Goal: Find specific page/section: Find specific page/section

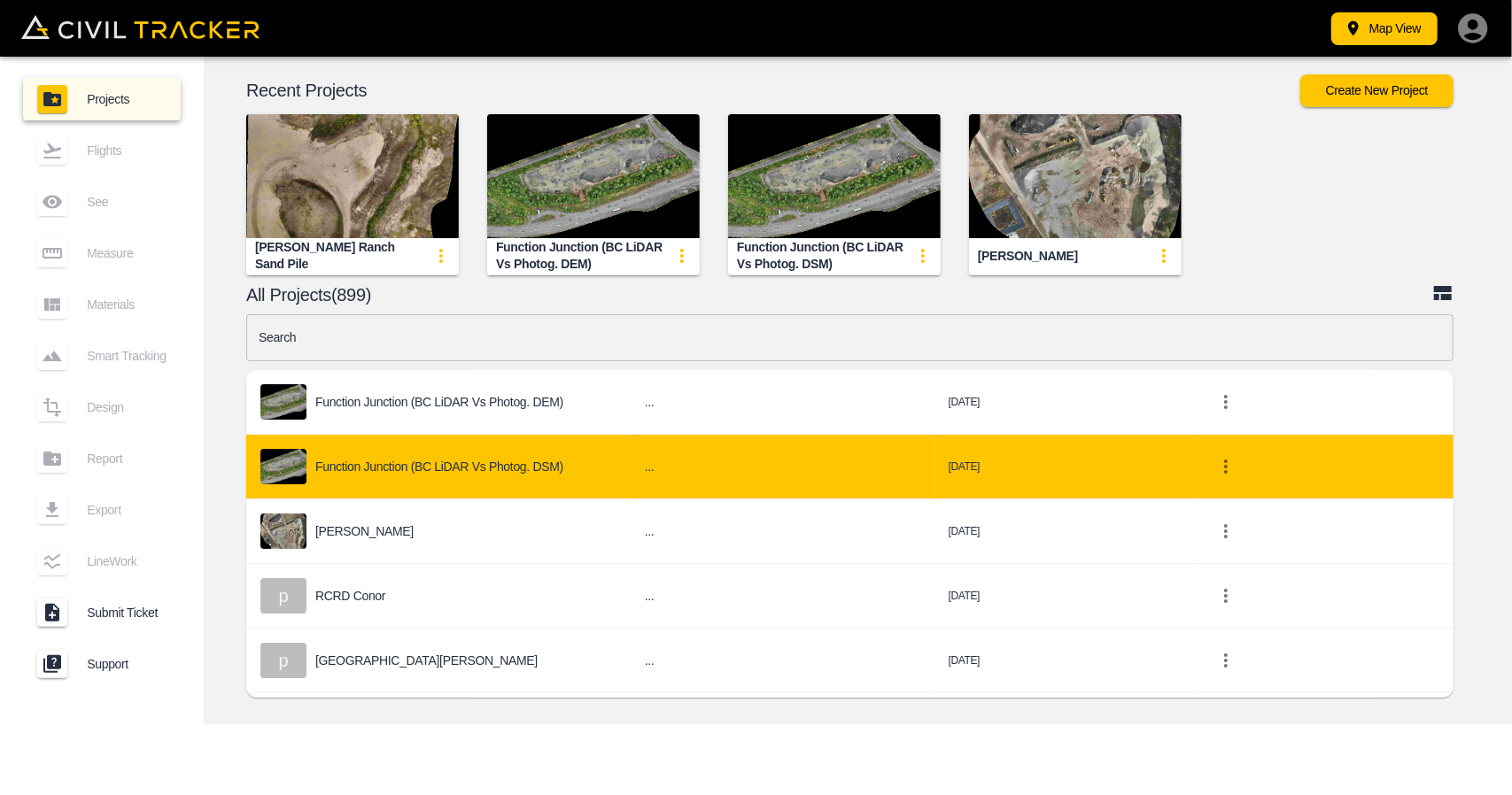
scroll to position [177, 0]
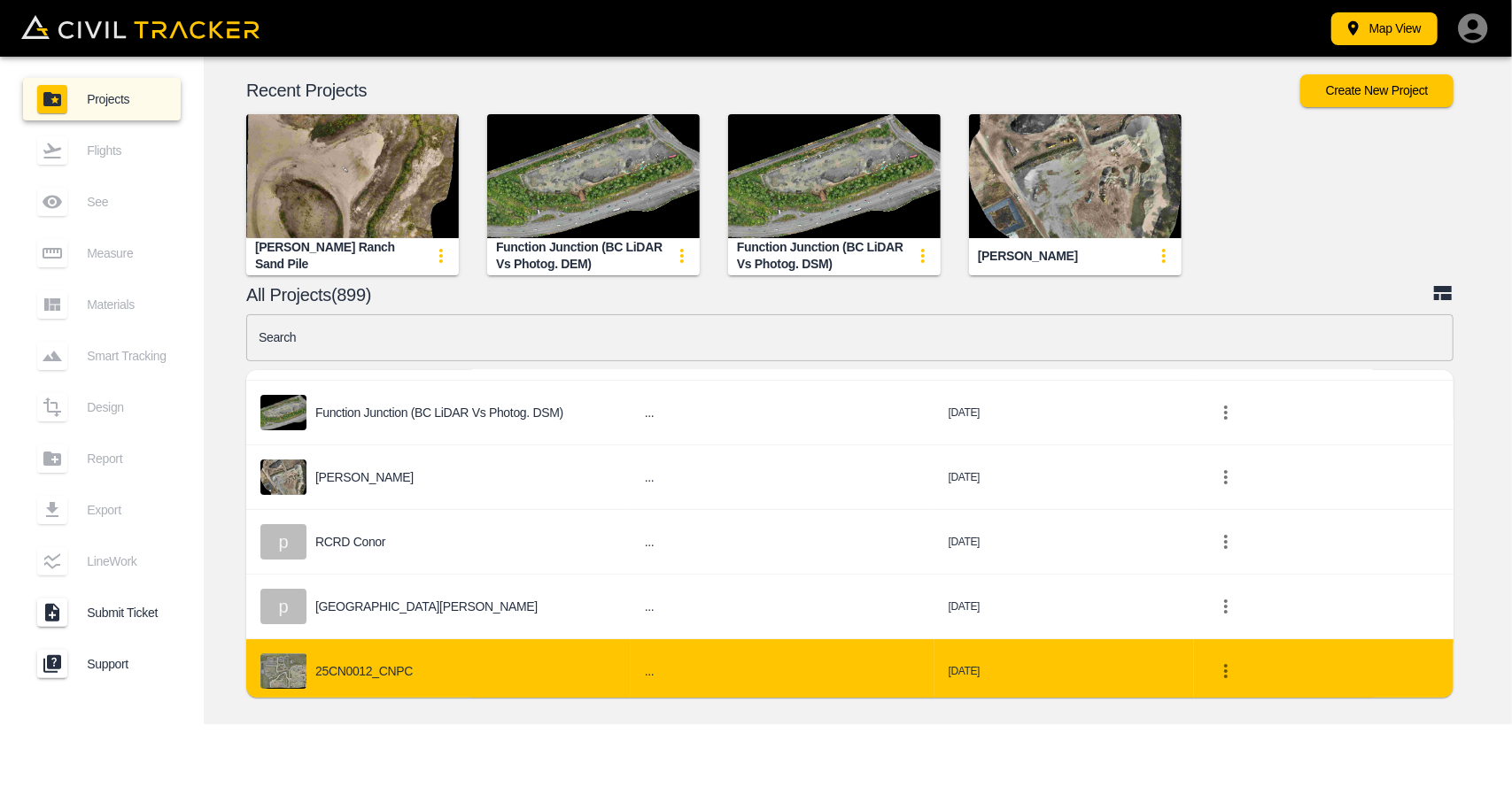
click at [432, 664] on div "25CN0012_CNPC" at bounding box center [438, 671] width 356 height 35
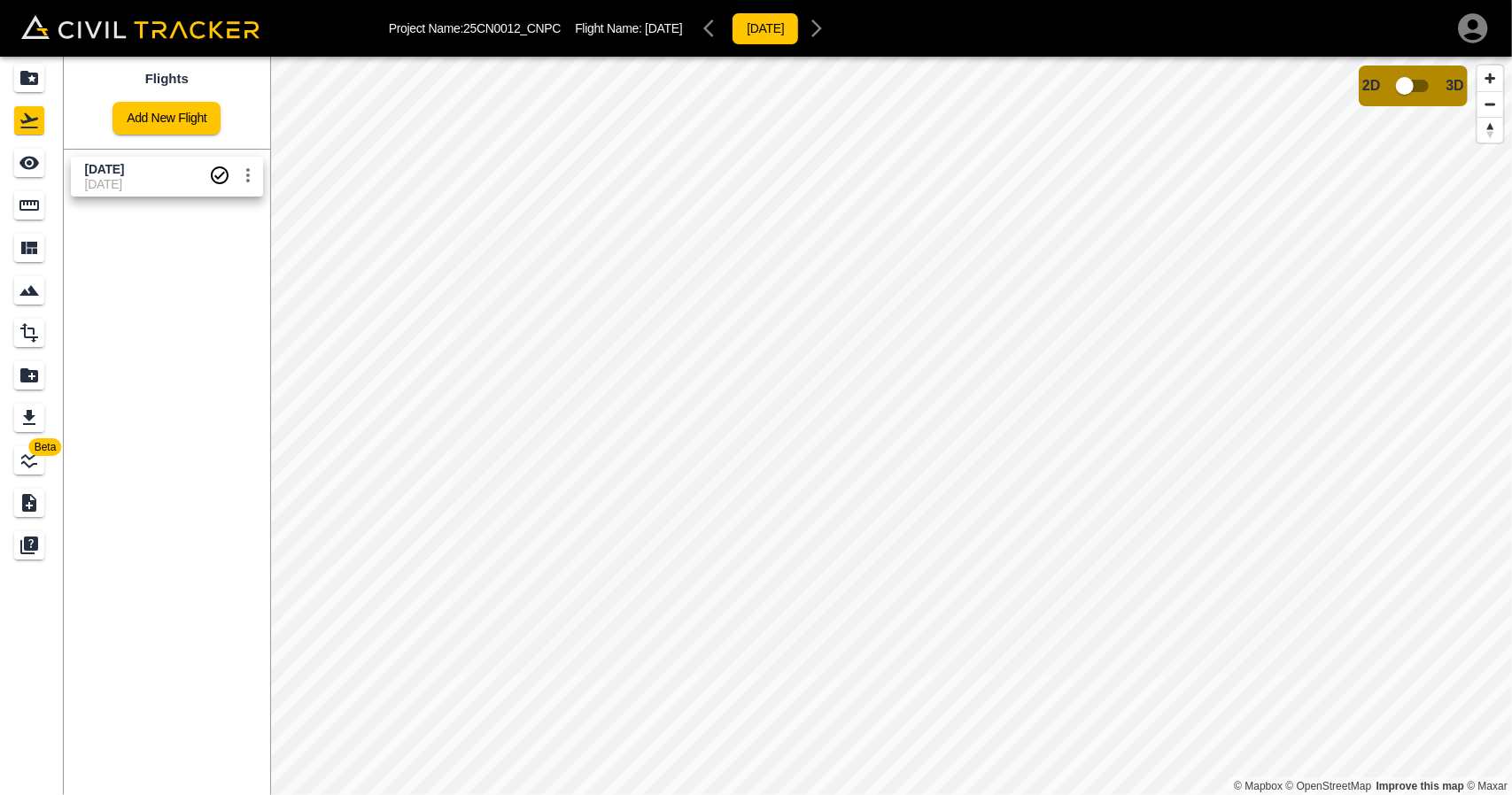
click at [118, 178] on span "[DATE]" at bounding box center [147, 184] width 124 height 15
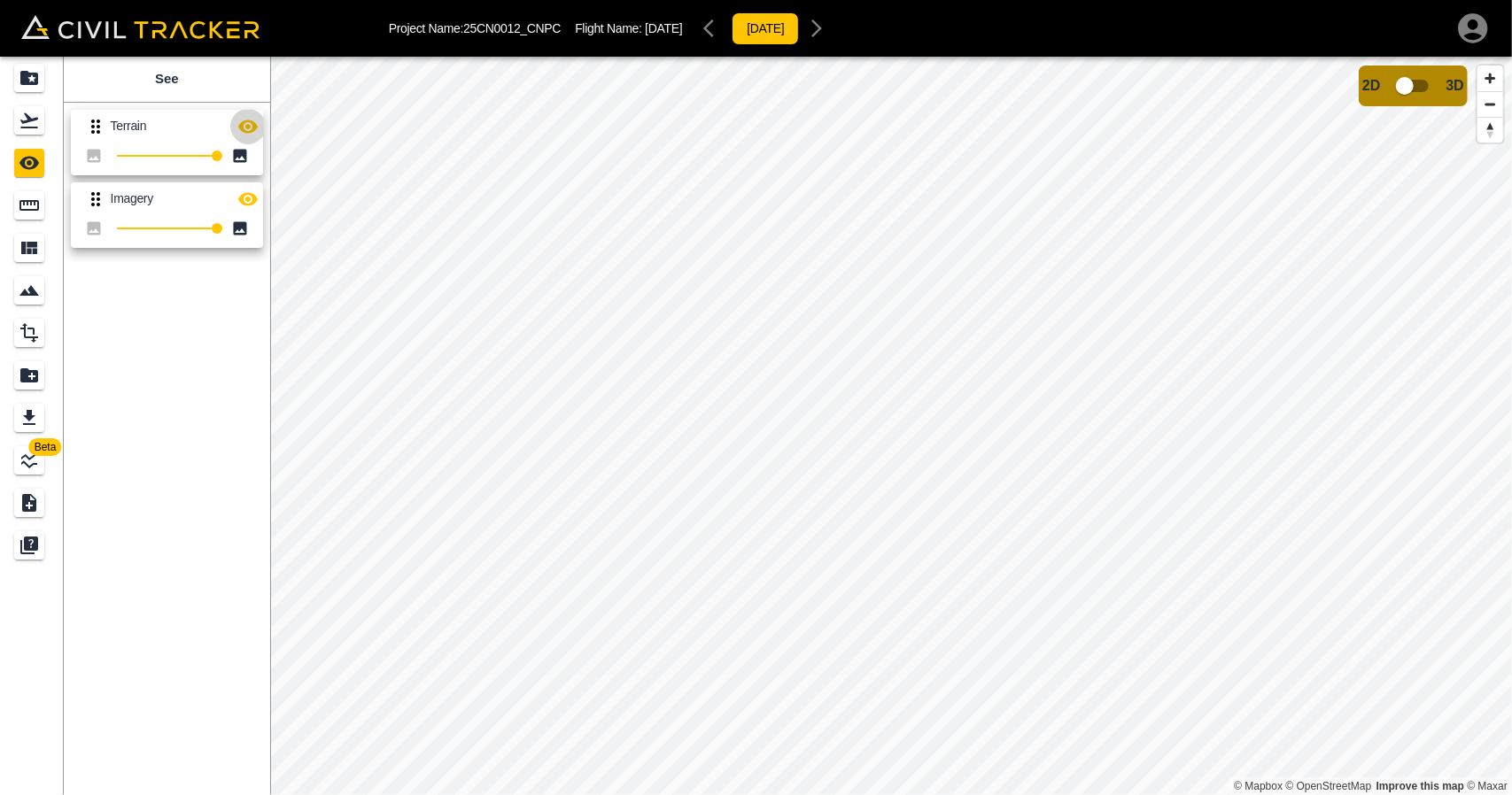
click at [249, 123] on icon "button" at bounding box center [248, 126] width 21 height 21
click at [251, 125] on icon "button" at bounding box center [248, 126] width 21 height 21
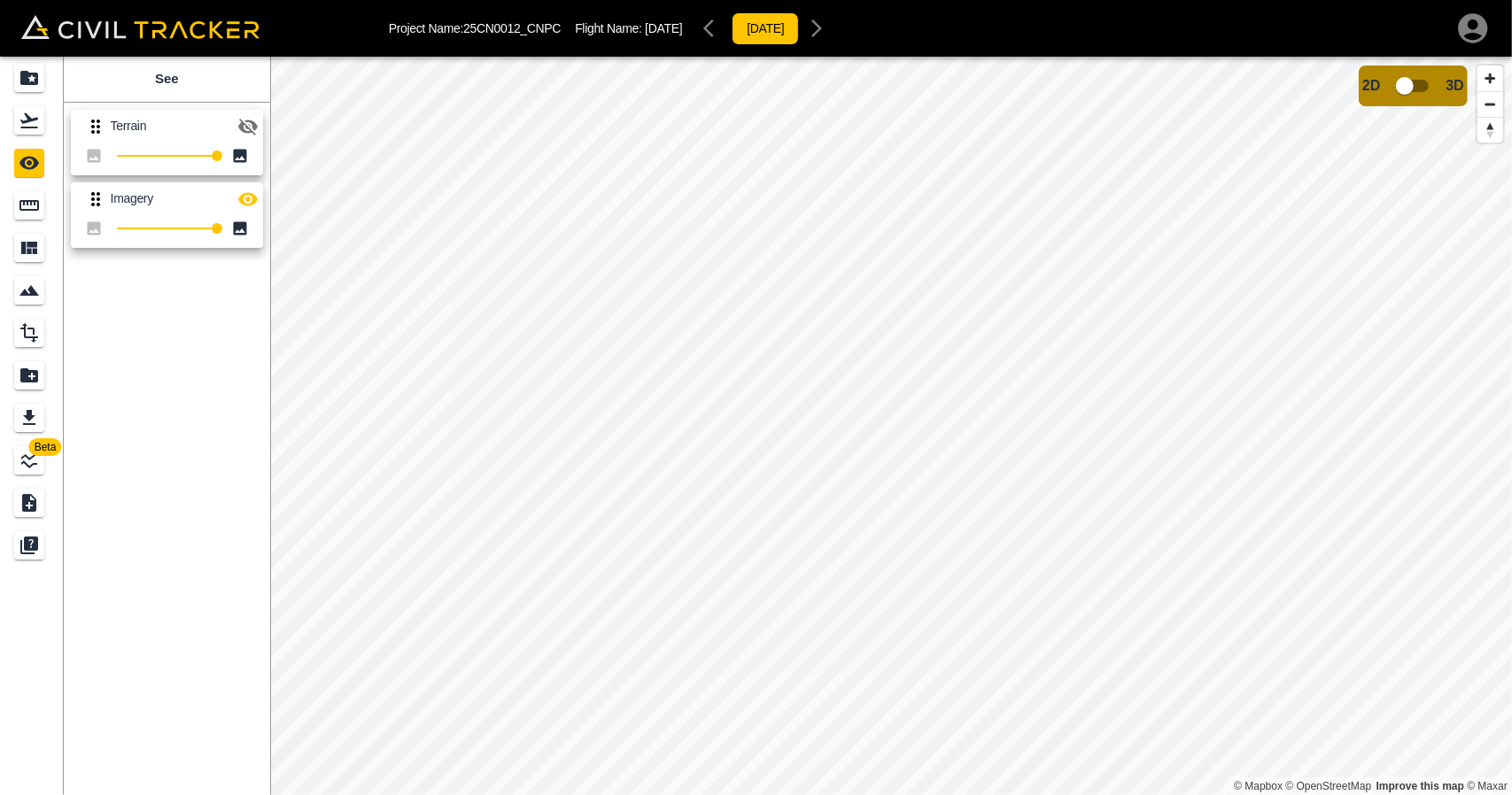
click at [239, 121] on icon "button" at bounding box center [248, 126] width 21 height 21
click at [15, 222] on link at bounding box center [32, 205] width 63 height 43
